Goal: Information Seeking & Learning: Learn about a topic

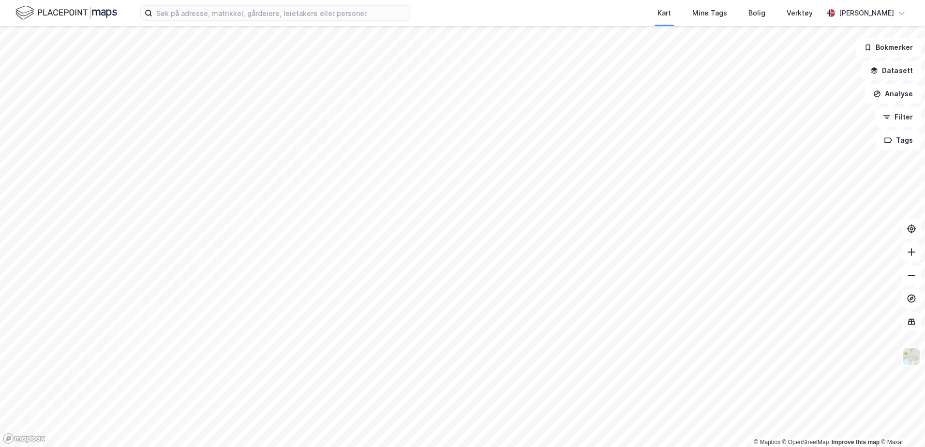
click at [575, 447] on html "Kart Mine Tags Bolig Verktøy [PERSON_NAME] © Mapbox © OpenStreetMap Improve thi…" at bounding box center [462, 223] width 925 height 447
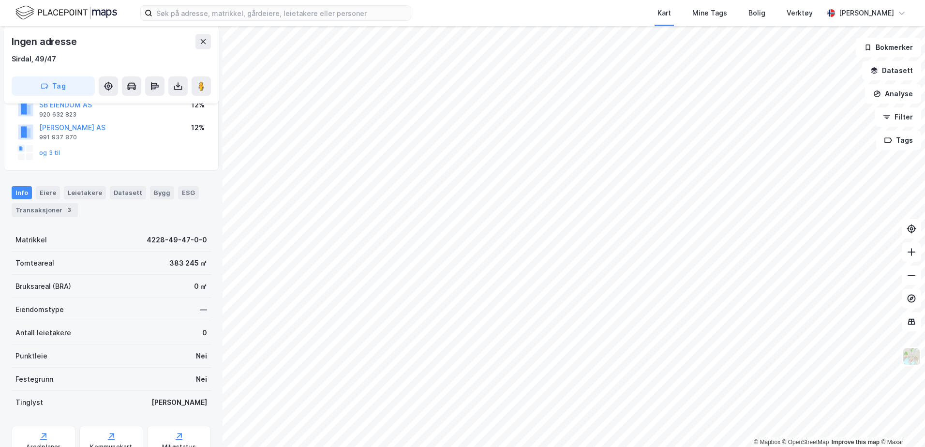
scroll to position [145, 0]
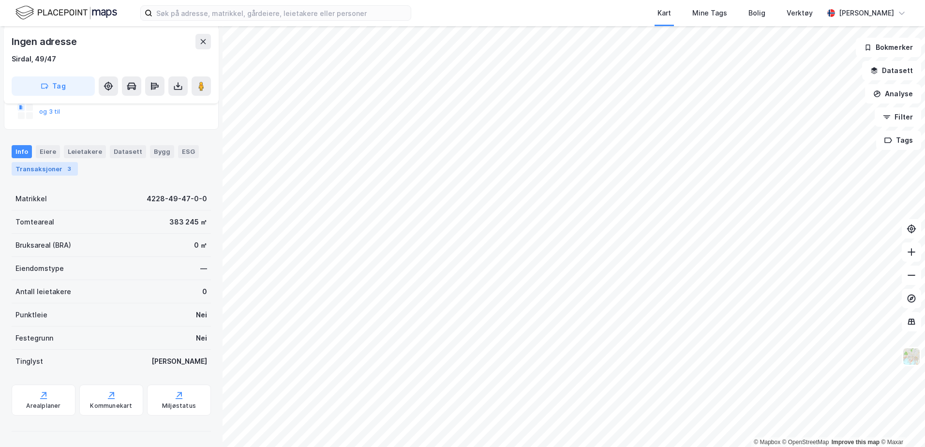
click at [48, 171] on div "Transaksjoner 3" at bounding box center [45, 169] width 66 height 14
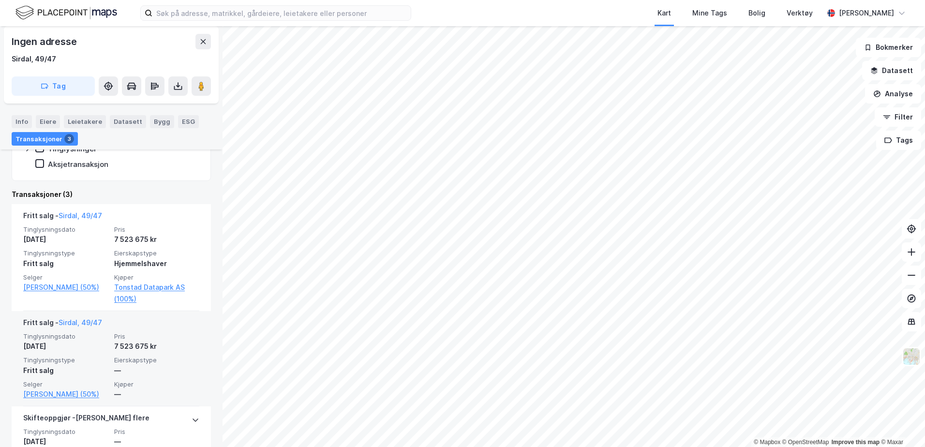
scroll to position [289, 0]
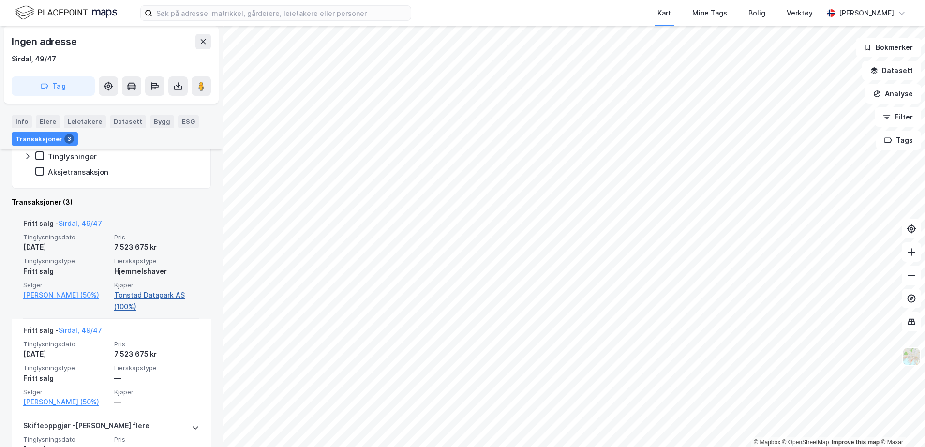
click at [134, 300] on link "Tonstad Datapark AS (100%)" at bounding box center [156, 300] width 85 height 23
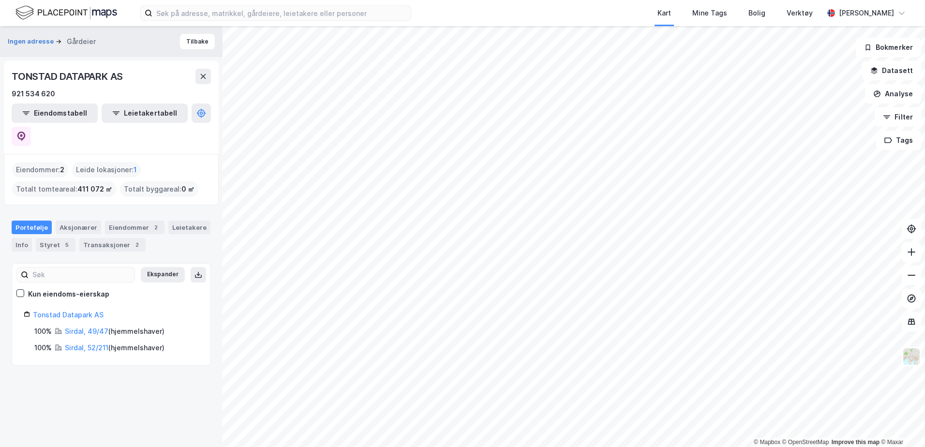
click at [20, 221] on div "Portefølje" at bounding box center [32, 228] width 40 height 14
click at [83, 238] on div "Transaksjoner 2" at bounding box center [112, 245] width 66 height 14
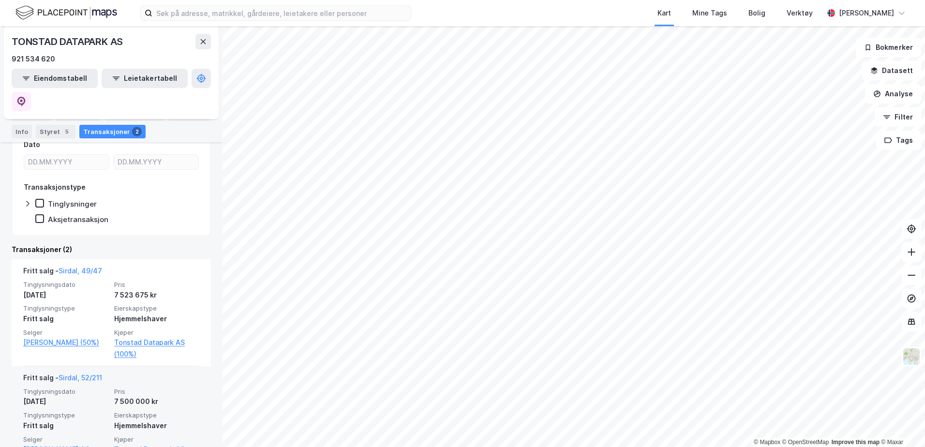
scroll to position [187, 0]
